Goal: Task Accomplishment & Management: Manage account settings

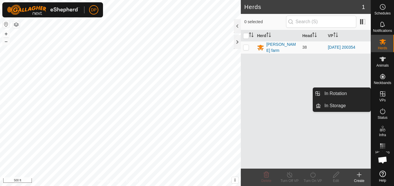
click at [383, 95] on icon at bounding box center [383, 94] width 5 height 5
click at [363, 94] on link "In Rotation" at bounding box center [346, 94] width 50 height 12
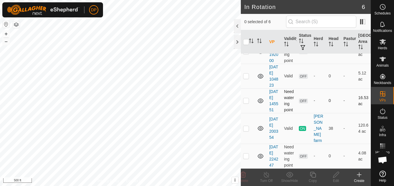
scroll to position [58, 0]
click at [245, 103] on p-checkbox at bounding box center [246, 100] width 6 height 5
checkbox input "true"
click at [336, 175] on icon at bounding box center [336, 175] width 7 height 7
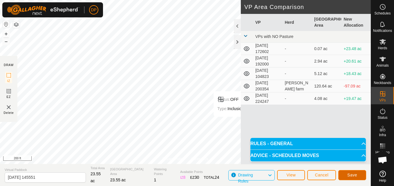
click at [353, 172] on button "Save" at bounding box center [353, 176] width 28 height 10
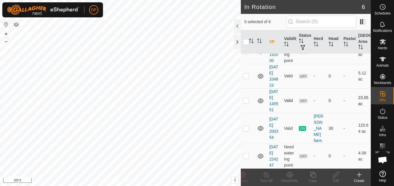
click at [247, 103] on p-checkbox at bounding box center [246, 100] width 6 height 5
checkbox input "true"
click at [383, 44] on icon at bounding box center [383, 41] width 7 height 7
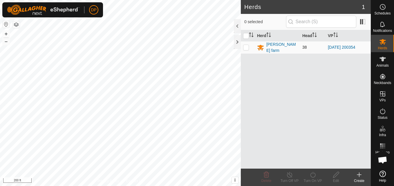
click at [247, 46] on p-checkbox at bounding box center [246, 47] width 6 height 5
checkbox input "true"
click at [315, 175] on icon at bounding box center [313, 175] width 5 height 6
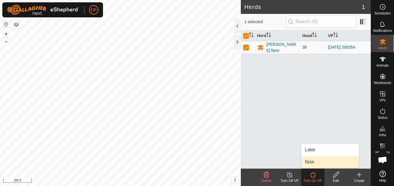
click at [313, 162] on link "Now" at bounding box center [331, 163] width 58 height 12
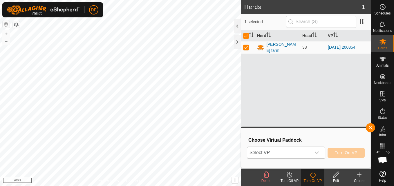
drag, startPoint x: 314, startPoint y: 153, endPoint x: 298, endPoint y: 151, distance: 16.0
click at [311, 152] on p-select "Select VP" at bounding box center [286, 153] width 78 height 12
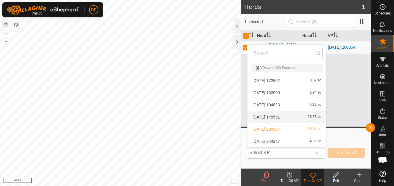
click at [312, 117] on li "[DATE] 145551 23.55 ac" at bounding box center [287, 118] width 79 height 12
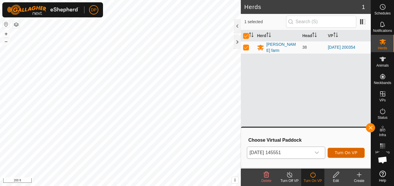
click at [340, 151] on span "Turn On VP" at bounding box center [346, 153] width 23 height 5
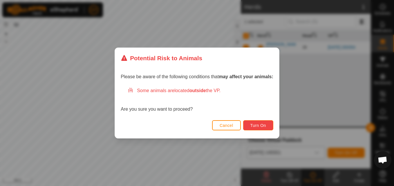
click at [254, 125] on span "Turn On" at bounding box center [259, 125] width 16 height 5
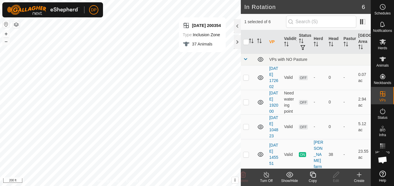
checkbox input "false"
